Goal: Transaction & Acquisition: Purchase product/service

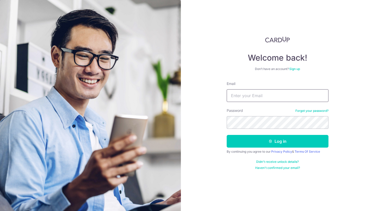
type input "[EMAIL_ADDRESS][DOMAIN_NAME]"
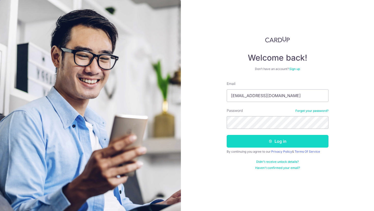
click at [234, 143] on button "Log in" at bounding box center [277, 141] width 102 height 13
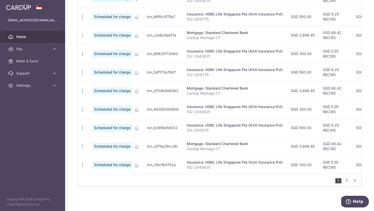
scroll to position [99, 0]
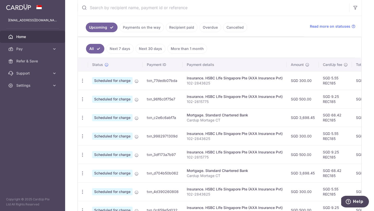
click at [121, 45] on link "Next 7 days" at bounding box center [119, 49] width 27 height 10
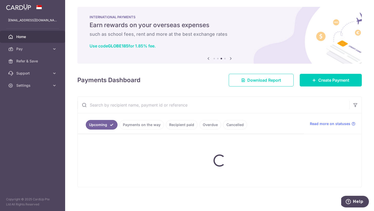
scroll to position [21, 0]
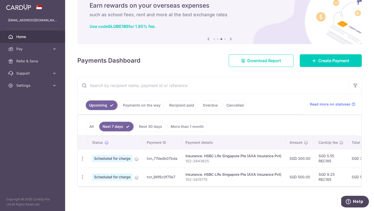
click at [146, 126] on link "Next 30 days" at bounding box center [150, 127] width 30 height 10
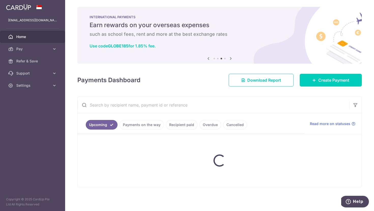
scroll to position [2, 0]
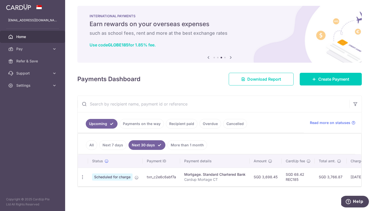
click at [181, 144] on link "More than 1 month" at bounding box center [187, 146] width 40 height 10
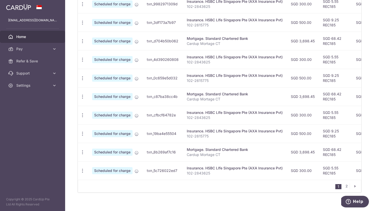
scroll to position [0, 0]
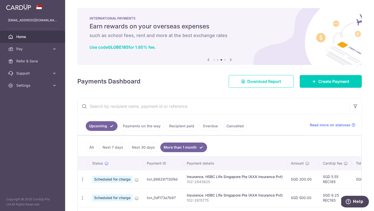
click at [95, 150] on link "All" at bounding box center [91, 148] width 11 height 10
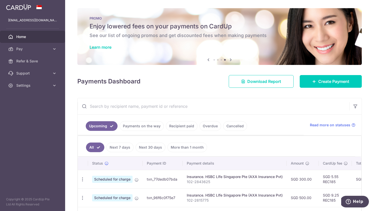
click at [130, 124] on link "Payments on the way" at bounding box center [141, 126] width 44 height 10
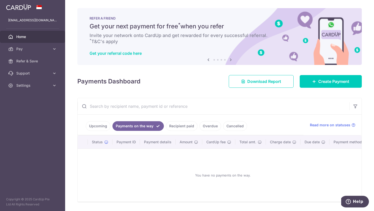
click at [92, 121] on link "Upcoming" at bounding box center [98, 126] width 25 height 10
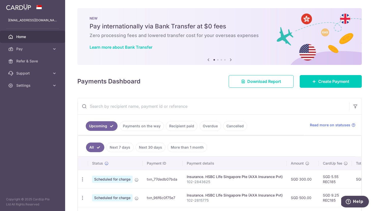
scroll to position [153, 0]
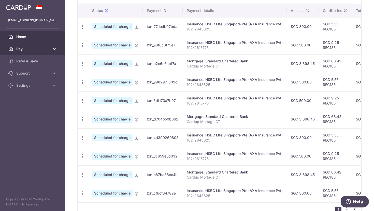
click at [48, 51] on span "Pay" at bounding box center [33, 49] width 34 height 5
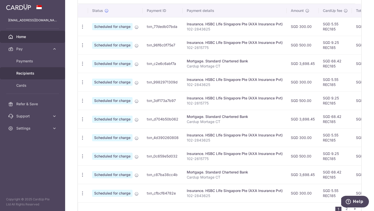
click at [31, 75] on span "Recipients" at bounding box center [33, 73] width 34 height 5
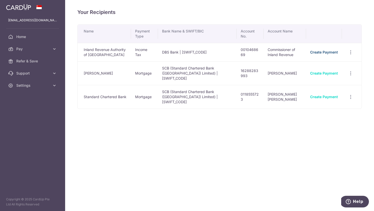
click at [320, 52] on link "Create Payment" at bounding box center [324, 52] width 28 height 4
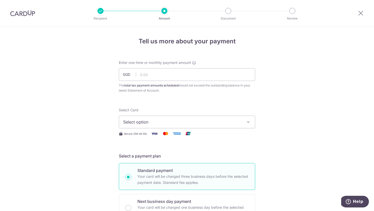
click at [224, 67] on div "Enter one-time or monthly payment amount SGD The total tax payment amounts sche…" at bounding box center [187, 76] width 136 height 33
click at [176, 71] on input "text" at bounding box center [187, 74] width 136 height 13
type input "9"
type input "884.00"
click at [359, 13] on icon at bounding box center [360, 13] width 6 height 6
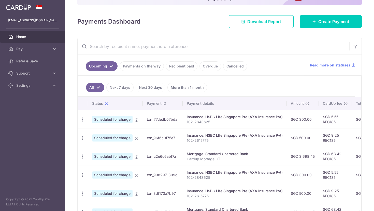
scroll to position [55, 0]
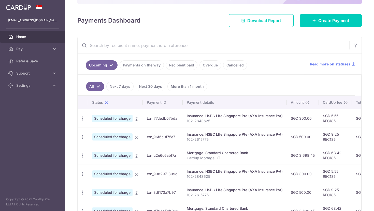
click at [190, 88] on link "More than 1 month" at bounding box center [187, 87] width 40 height 10
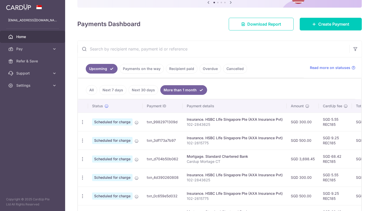
scroll to position [52, 0]
click at [224, 69] on link "Cancelled" at bounding box center [235, 69] width 24 height 10
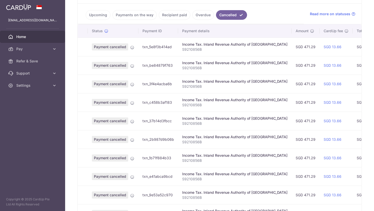
scroll to position [154, 0]
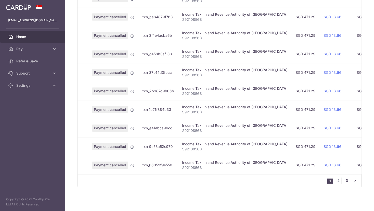
click at [345, 180] on link "3" at bounding box center [346, 181] width 6 height 6
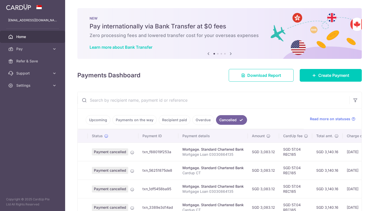
scroll to position [135, 0]
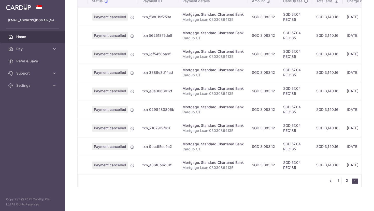
click at [347, 182] on link "2" at bounding box center [346, 181] width 6 height 6
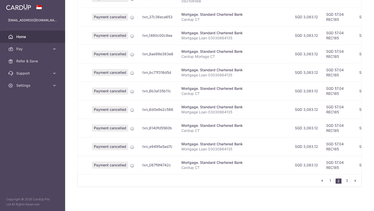
scroll to position [0, 0]
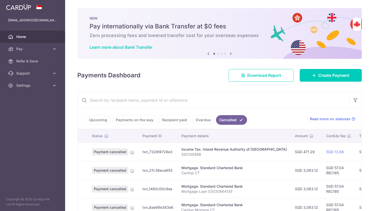
click at [102, 119] on link "Upcoming" at bounding box center [98, 120] width 25 height 10
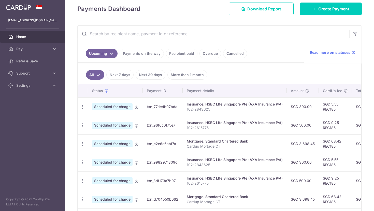
scroll to position [76, 0]
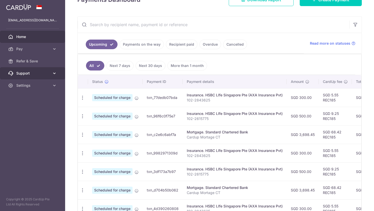
click at [43, 76] on link "Support" at bounding box center [32, 73] width 65 height 12
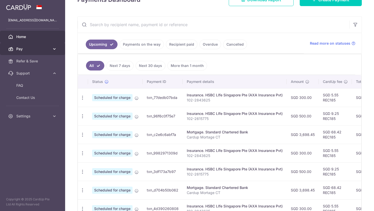
click at [48, 48] on span "Pay" at bounding box center [33, 49] width 34 height 5
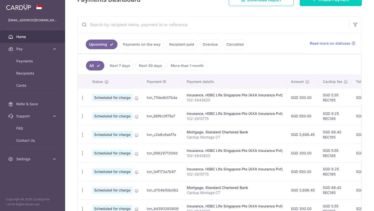
click at [145, 44] on link "Payments on the way" at bounding box center [141, 45] width 44 height 10
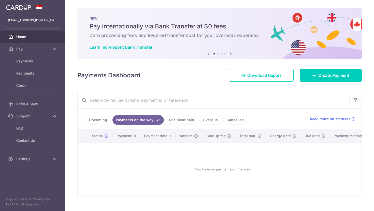
click at [177, 117] on link "Recipient paid" at bounding box center [182, 120] width 32 height 10
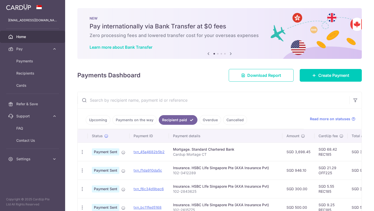
click at [199, 122] on link "Overdue" at bounding box center [210, 120] width 22 height 10
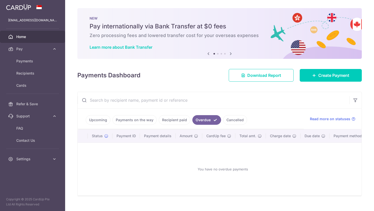
click at [226, 120] on link "Cancelled" at bounding box center [235, 120] width 24 height 10
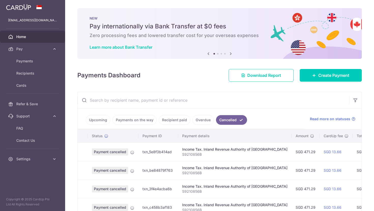
click at [186, 123] on link "Recipient paid" at bounding box center [175, 120] width 32 height 10
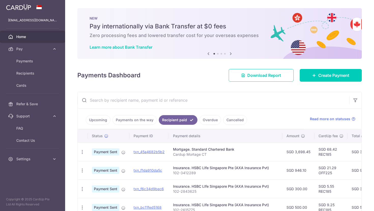
click at [137, 122] on link "Payments on the way" at bounding box center [134, 120] width 44 height 10
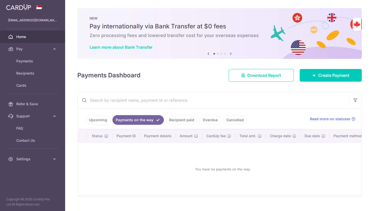
click at [106, 119] on link "Upcoming" at bounding box center [98, 120] width 25 height 10
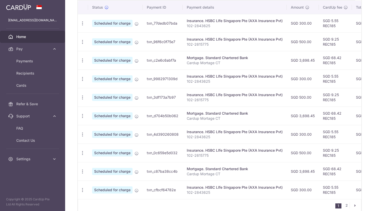
scroll to position [175, 0]
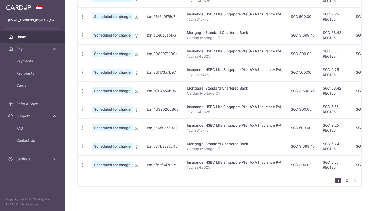
click at [346, 181] on link "2" at bounding box center [346, 181] width 6 height 6
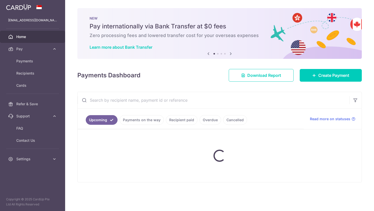
scroll to position [0, 0]
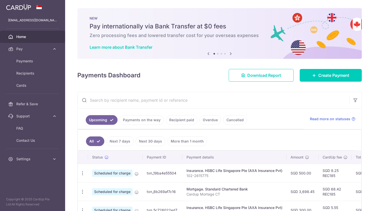
click at [184, 119] on link "Recipient paid" at bounding box center [182, 120] width 32 height 10
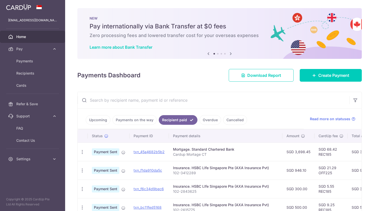
click at [104, 118] on link "Upcoming" at bounding box center [98, 120] width 25 height 10
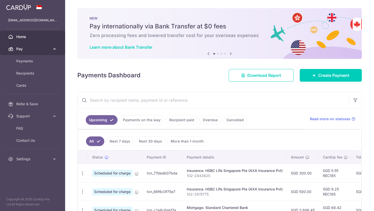
click at [46, 53] on link "Pay" at bounding box center [32, 49] width 65 height 12
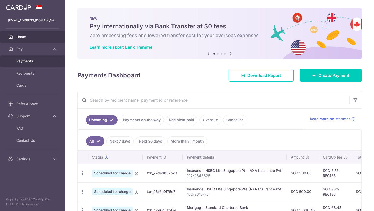
click at [40, 64] on link "Payments" at bounding box center [32, 61] width 65 height 12
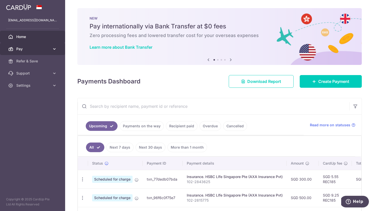
click at [35, 52] on link "Pay" at bounding box center [32, 49] width 65 height 12
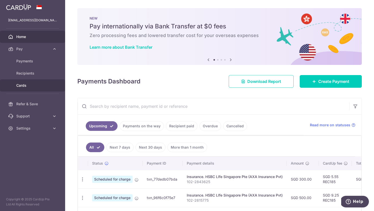
click at [30, 83] on span "Cards" at bounding box center [33, 85] width 34 height 5
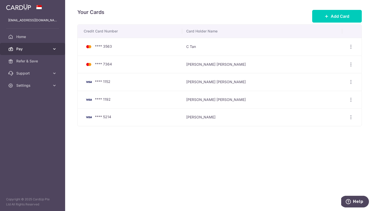
click at [42, 51] on span "Pay" at bounding box center [33, 49] width 34 height 5
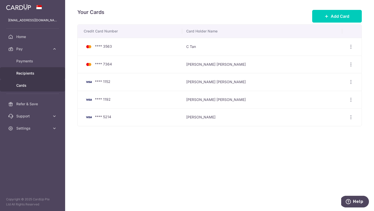
click at [36, 76] on link "Recipients" at bounding box center [32, 73] width 65 height 12
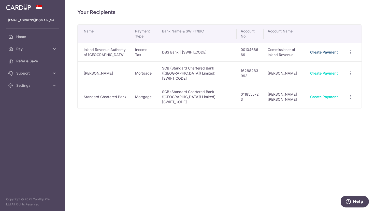
click at [331, 52] on link "Create Payment" at bounding box center [324, 52] width 28 height 4
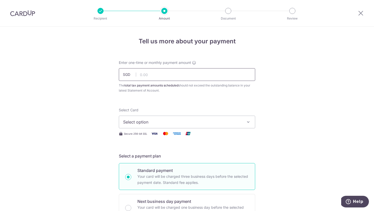
click at [193, 75] on input "text" at bounding box center [187, 74] width 136 height 13
click at [176, 76] on input "text" at bounding box center [187, 74] width 136 height 13
paste input "VTAX25R"
drag, startPoint x: 171, startPoint y: 78, endPoint x: 116, endPoint y: 76, distance: 55.2
click at [116, 76] on div "Enter one-time or monthly payment amount SGD 25.00 25.00 The total tax payment …" at bounding box center [187, 76] width 142 height 33
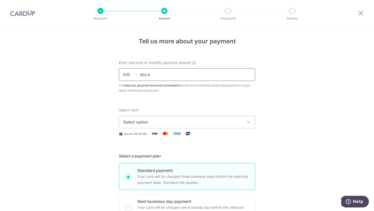
type input "884.68"
click at [187, 123] on span "Select option" at bounding box center [182, 122] width 118 height 6
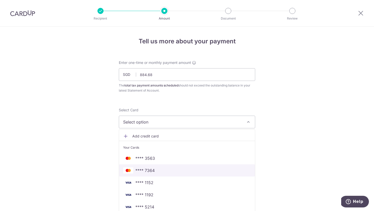
scroll to position [16, 0]
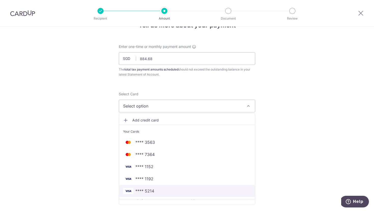
click at [161, 190] on span "**** 5214" at bounding box center [187, 191] width 128 height 6
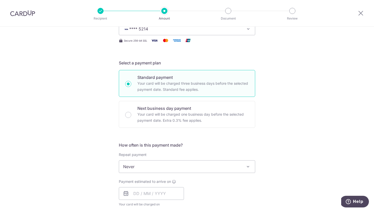
scroll to position [94, 0]
click at [168, 161] on span "Never" at bounding box center [187, 166] width 136 height 12
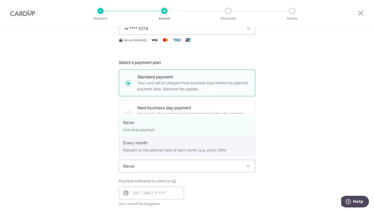
select select "3"
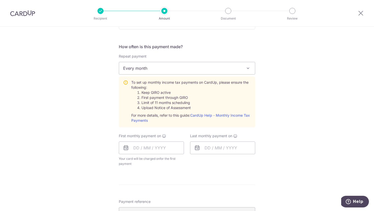
scroll to position [193, 0]
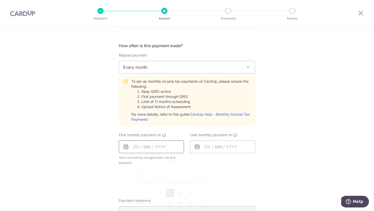
click at [162, 151] on input "text" at bounding box center [151, 147] width 65 height 13
click at [159, 148] on input "text" at bounding box center [151, 147] width 65 height 13
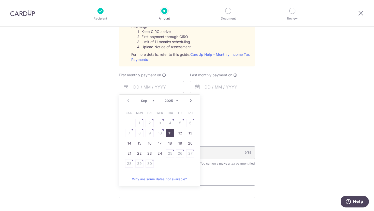
scroll to position [254, 0]
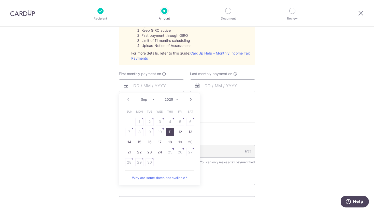
click at [171, 131] on link "11" at bounding box center [170, 132] width 8 height 8
type input "11/09/2025"
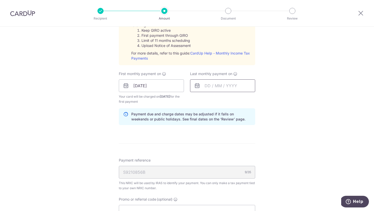
click at [202, 88] on input "text" at bounding box center [222, 86] width 65 height 13
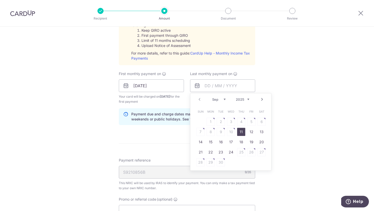
click at [260, 100] on link "Next" at bounding box center [262, 100] width 6 height 6
click at [242, 131] on link "11" at bounding box center [241, 132] width 8 height 8
type input "11/12/2025"
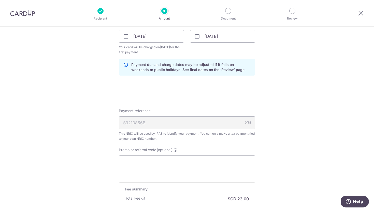
scroll to position [304, 0]
click at [195, 162] on input "Promo or referral code (optional)" at bounding box center [187, 162] width 136 height 13
paste input "VTAX25R"
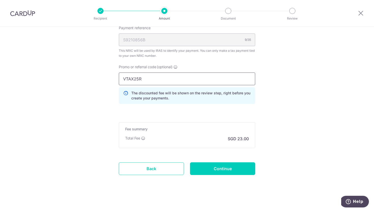
scroll to position [389, 0]
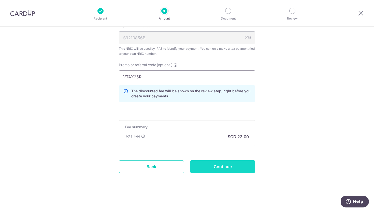
type input "VTAX25R"
click at [208, 161] on input "Continue" at bounding box center [222, 167] width 65 height 13
type input "Create Schedule"
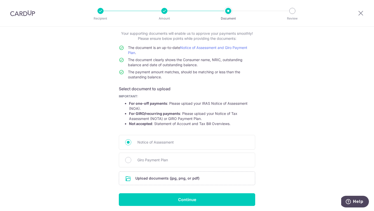
scroll to position [30, 0]
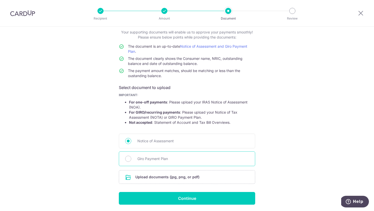
click at [206, 161] on span "Giro Payment Plan" at bounding box center [192, 159] width 111 height 6
click at [131, 161] on input "Giro Payment Plan" at bounding box center [128, 159] width 6 height 6
radio input "true"
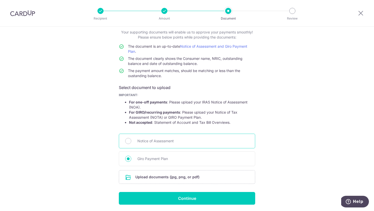
click at [196, 143] on span "Notice of Assessment" at bounding box center [192, 141] width 111 height 6
click at [131, 143] on input "Notice of Assessment" at bounding box center [128, 141] width 6 height 6
radio input "true"
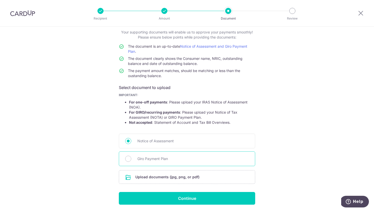
scroll to position [48, 0]
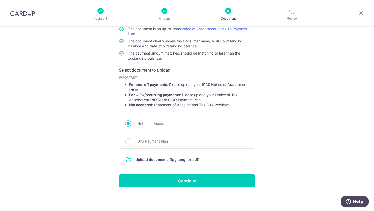
click at [161, 158] on input "file" at bounding box center [187, 159] width 136 height 13
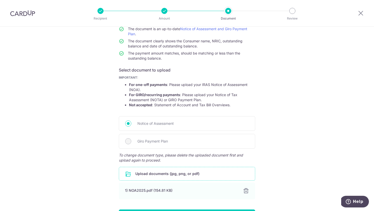
scroll to position [83, 0]
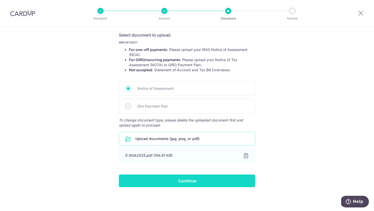
click at [164, 184] on input "Continue" at bounding box center [187, 181] width 136 height 13
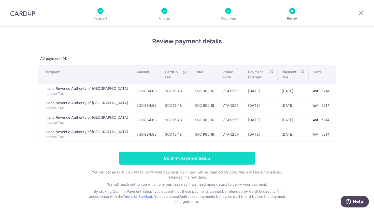
click at [192, 155] on input "Confirm Payment Setup" at bounding box center [187, 158] width 136 height 13
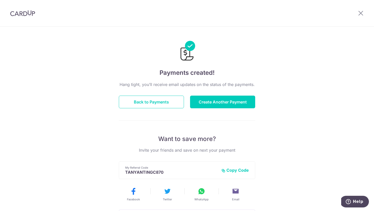
scroll to position [87, 0]
